Goal: Find specific page/section: Locate item on page

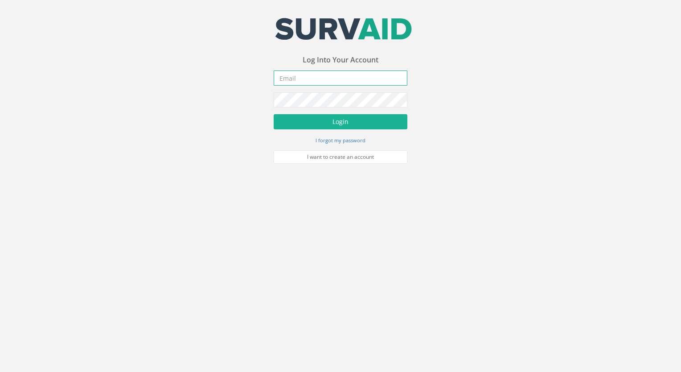
click at [319, 83] on input "email" at bounding box center [341, 77] width 134 height 15
type input "[EMAIL_ADDRESS][DOMAIN_NAME]"
click at [274, 114] on button "Login" at bounding box center [341, 121] width 134 height 15
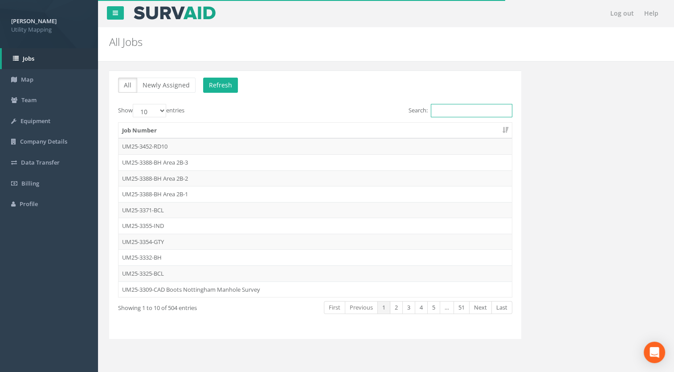
click at [449, 109] on input "Search:" at bounding box center [472, 110] width 82 height 13
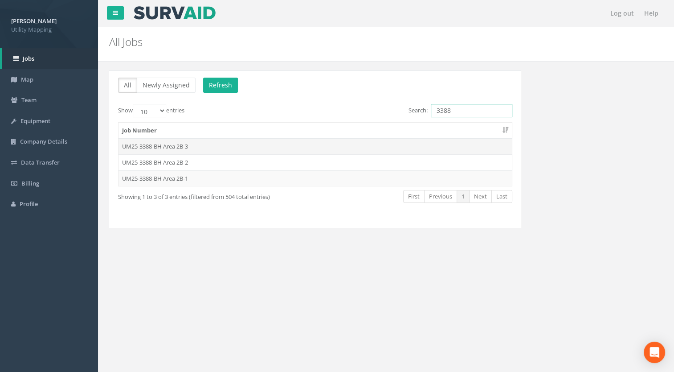
type input "3388"
click at [185, 144] on td "UM25-3388-BH Area 2B-3" at bounding box center [316, 146] width 394 height 16
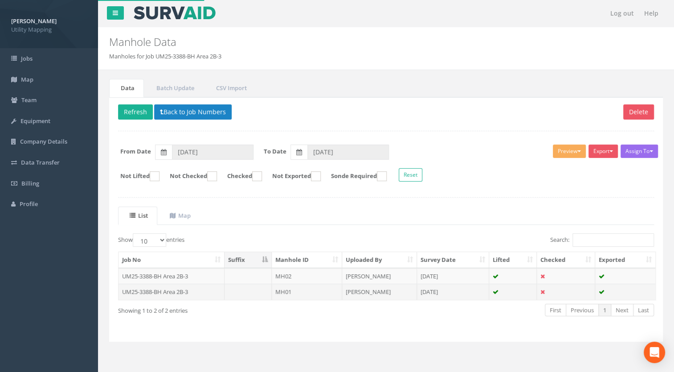
click at [178, 291] on td "UM25-3388-BH Area 2B-3" at bounding box center [172, 292] width 106 height 16
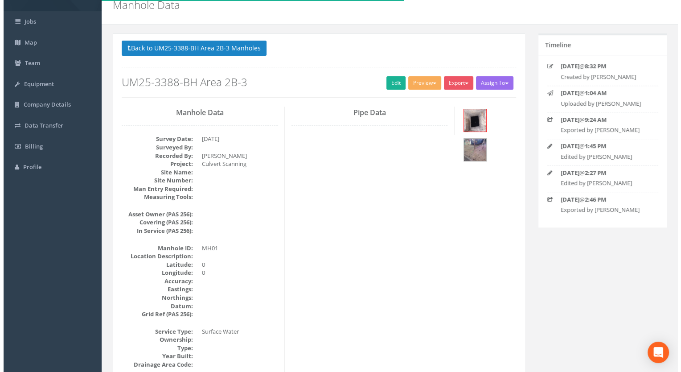
scroll to position [45, 0]
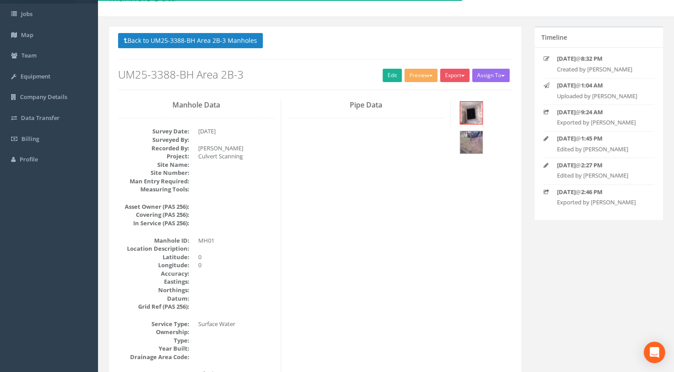
click at [486, 106] on div at bounding box center [485, 128] width 54 height 59
click at [478, 111] on img at bounding box center [472, 113] width 22 height 22
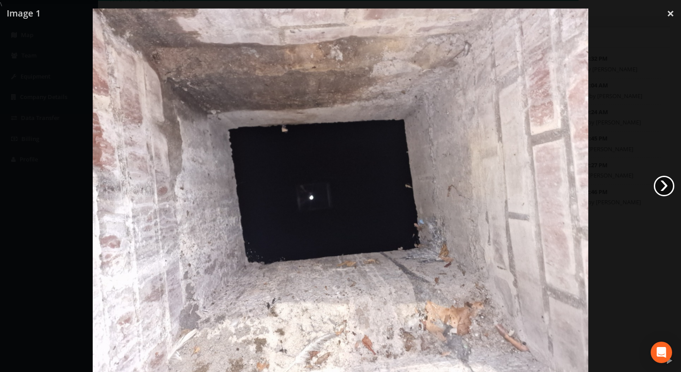
click at [670, 186] on link "›" at bounding box center [664, 186] width 21 height 21
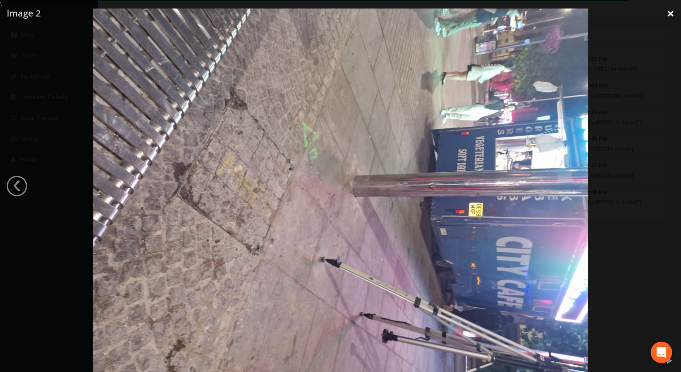
click at [668, 13] on link "×" at bounding box center [670, 13] width 21 height 27
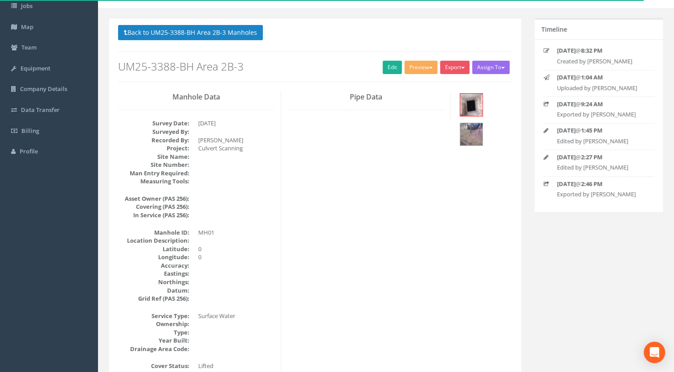
scroll to position [0, 0]
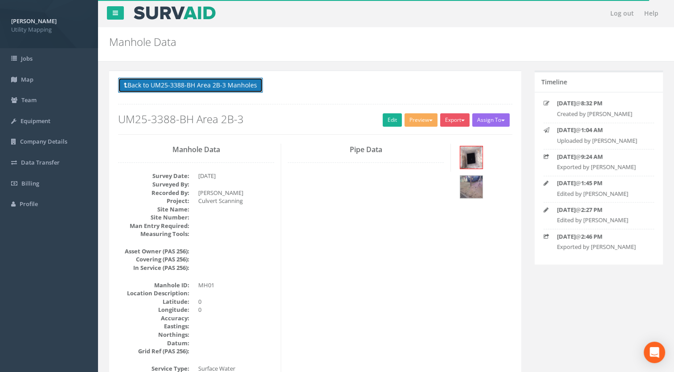
click at [193, 78] on button "Back to UM25-3388-BH Area 2B-3 Manholes" at bounding box center [190, 85] width 145 height 15
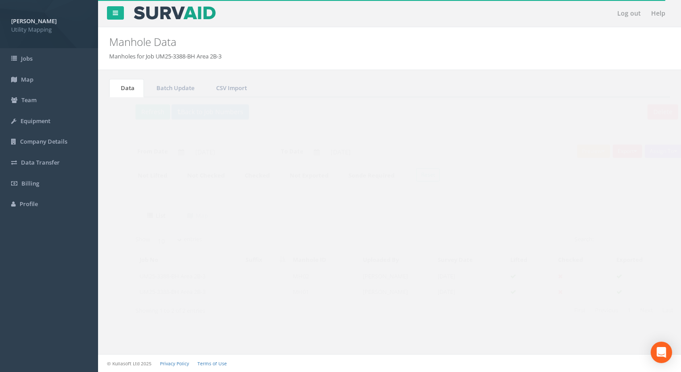
click at [278, 293] on td "MH01" at bounding box center [307, 292] width 70 height 16
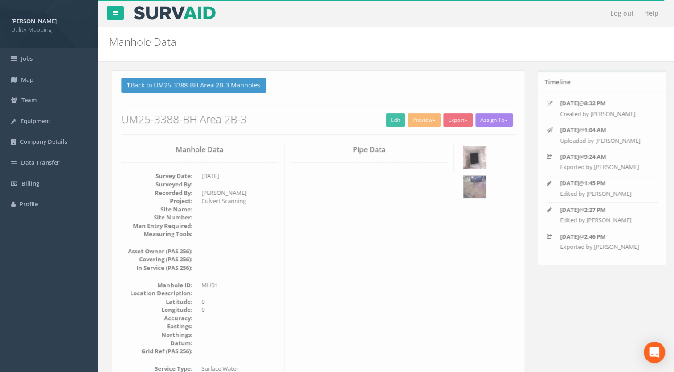
click at [477, 156] on img at bounding box center [472, 157] width 22 height 22
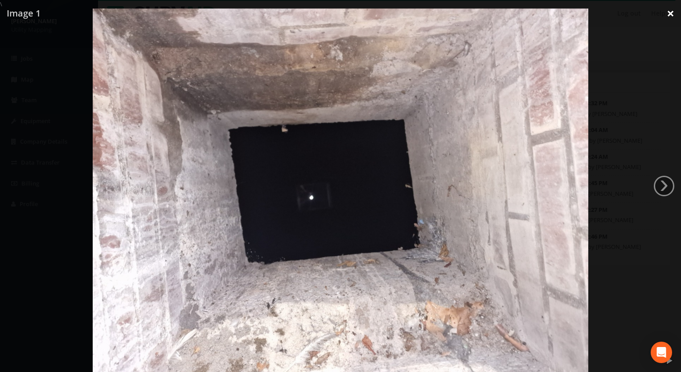
drag, startPoint x: 670, startPoint y: 18, endPoint x: 664, endPoint y: 20, distance: 6.1
click at [670, 18] on link "×" at bounding box center [670, 13] width 21 height 27
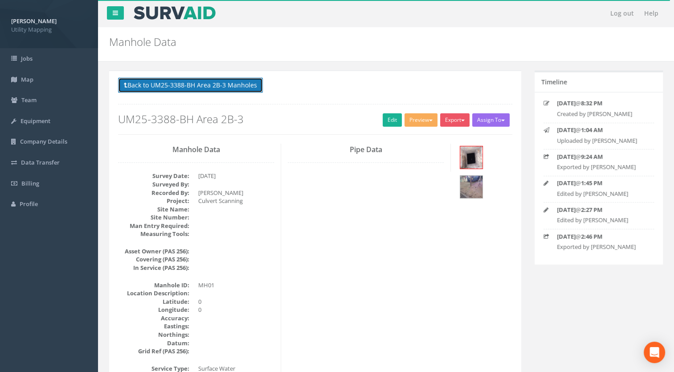
click at [218, 82] on button "Back to UM25-3388-BH Area 2B-3 Manholes" at bounding box center [190, 85] width 145 height 15
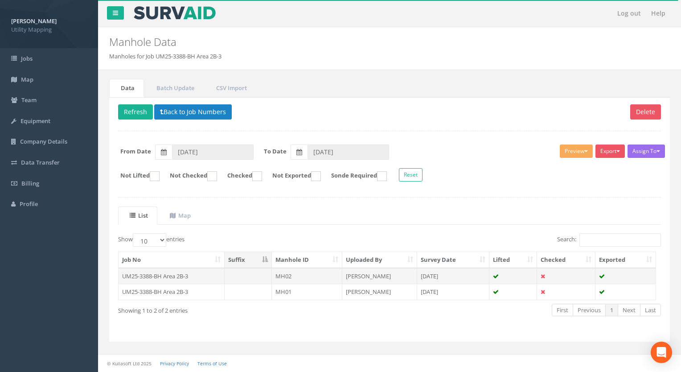
click at [296, 276] on td "MH02" at bounding box center [307, 276] width 70 height 16
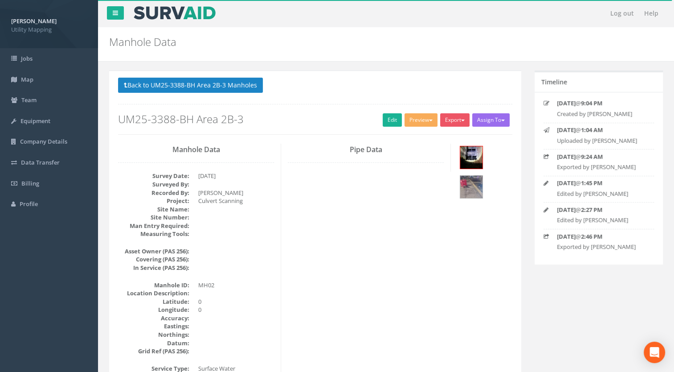
click at [480, 145] on div at bounding box center [485, 173] width 54 height 59
click at [478, 152] on img at bounding box center [472, 157] width 22 height 22
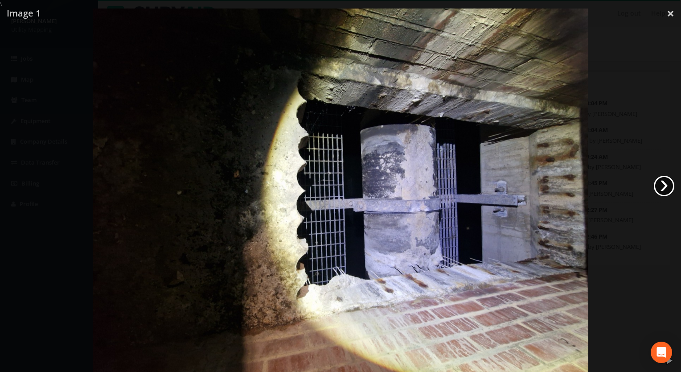
click at [668, 179] on link "›" at bounding box center [664, 186] width 21 height 21
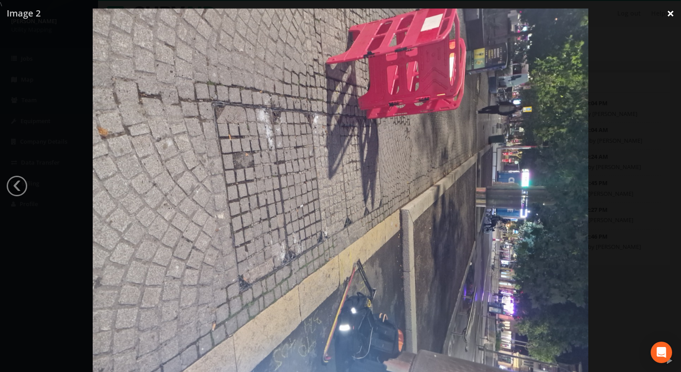
click at [676, 13] on link "×" at bounding box center [670, 13] width 21 height 27
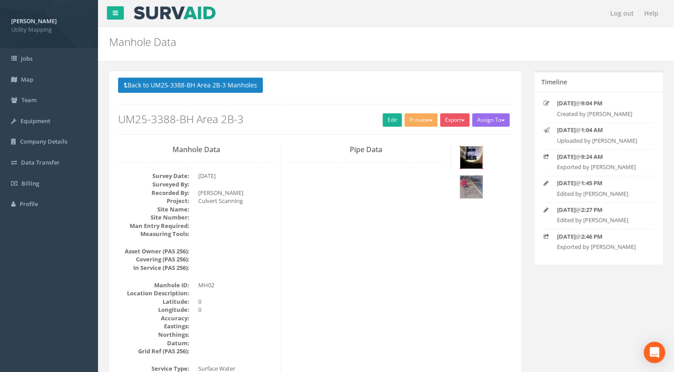
click at [472, 163] on img at bounding box center [472, 157] width 22 height 22
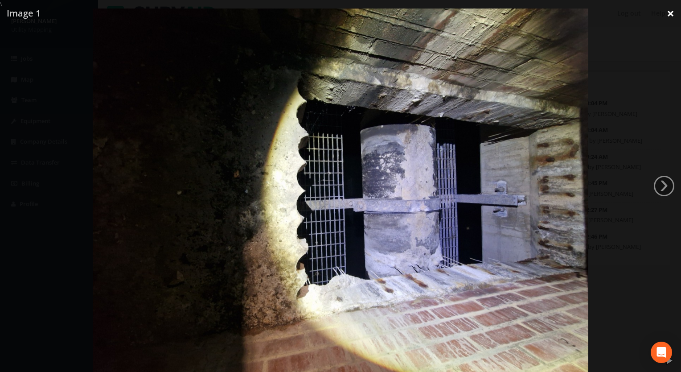
click at [669, 19] on link "×" at bounding box center [670, 13] width 21 height 27
